Goal: Information Seeking & Learning: Learn about a topic

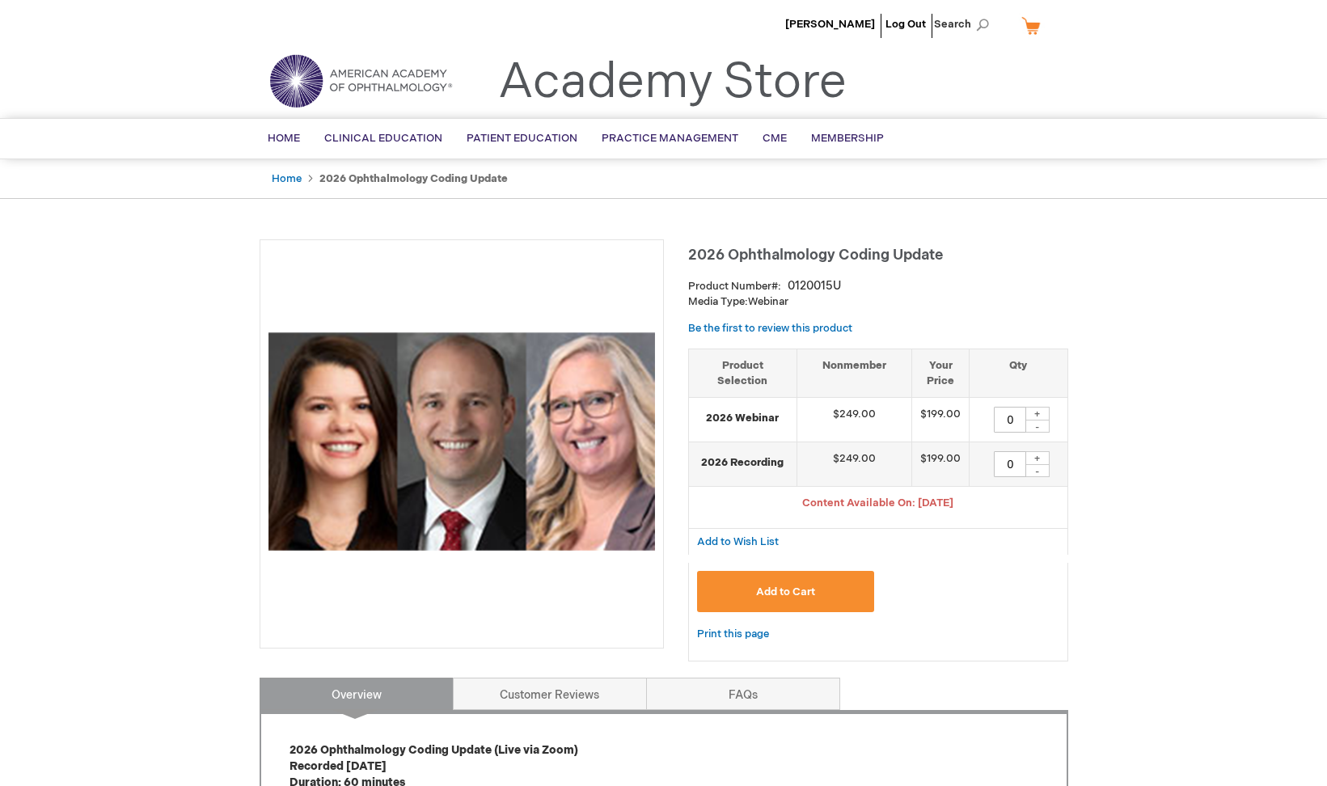
click at [399, 252] on img at bounding box center [461, 441] width 386 height 386
click at [860, 23] on span "[PERSON_NAME]" at bounding box center [830, 24] width 90 height 13
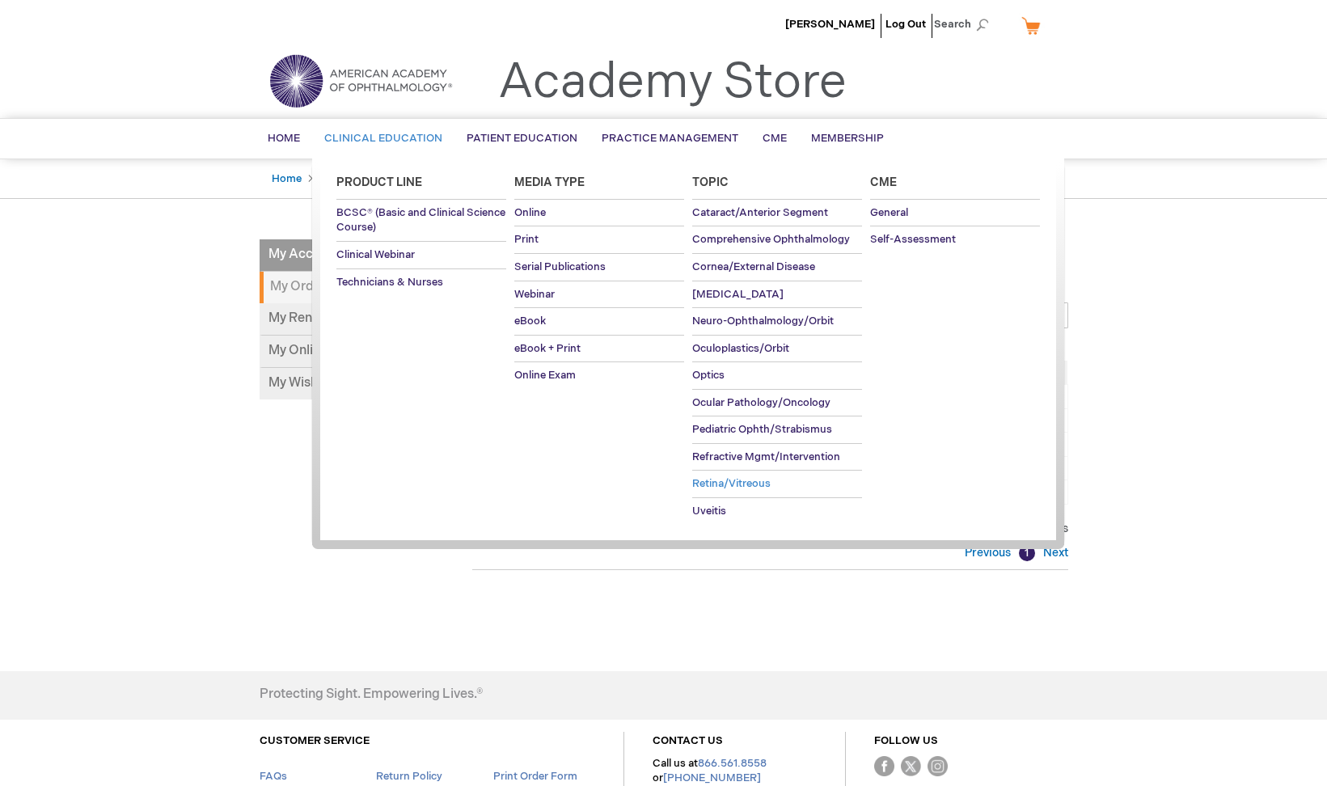
click at [711, 478] on span "Retina/Vitreous" at bounding box center [731, 483] width 78 height 13
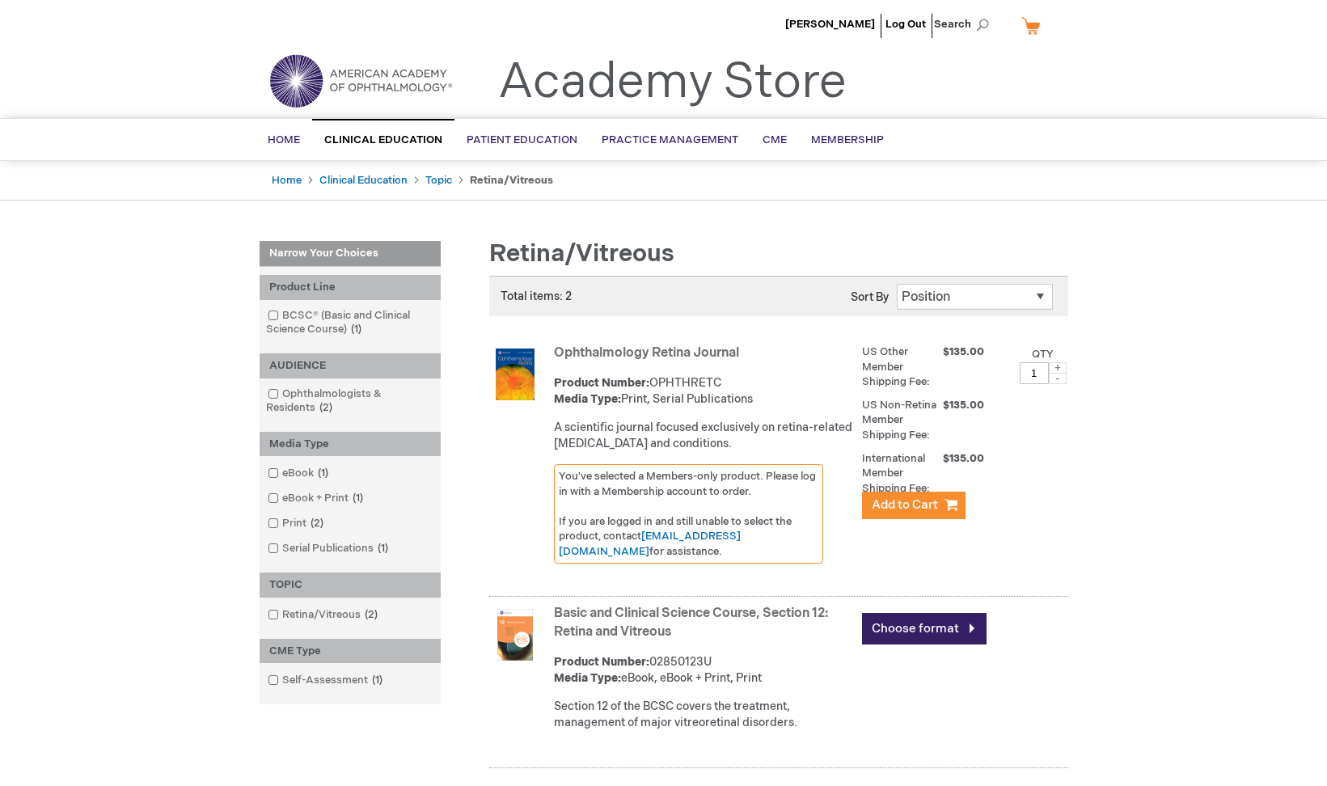
click at [368, 78] on img at bounding box center [361, 81] width 194 height 58
